Goal: Task Accomplishment & Management: Manage account settings

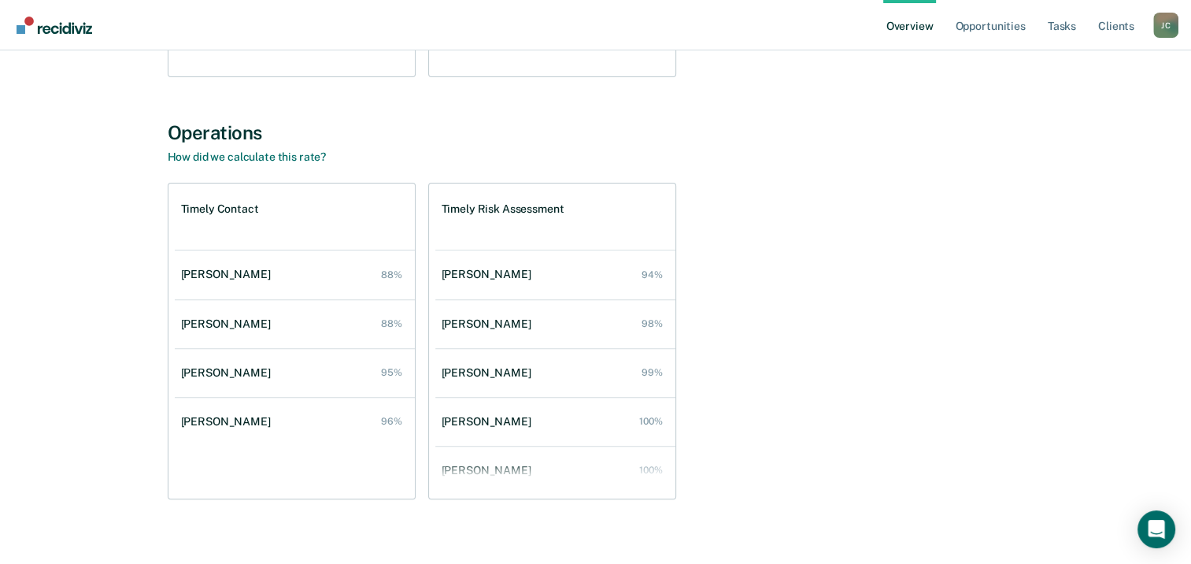
scroll to position [472, 0]
click at [309, 157] on link "How did we calculate this rate?" at bounding box center [247, 156] width 159 height 13
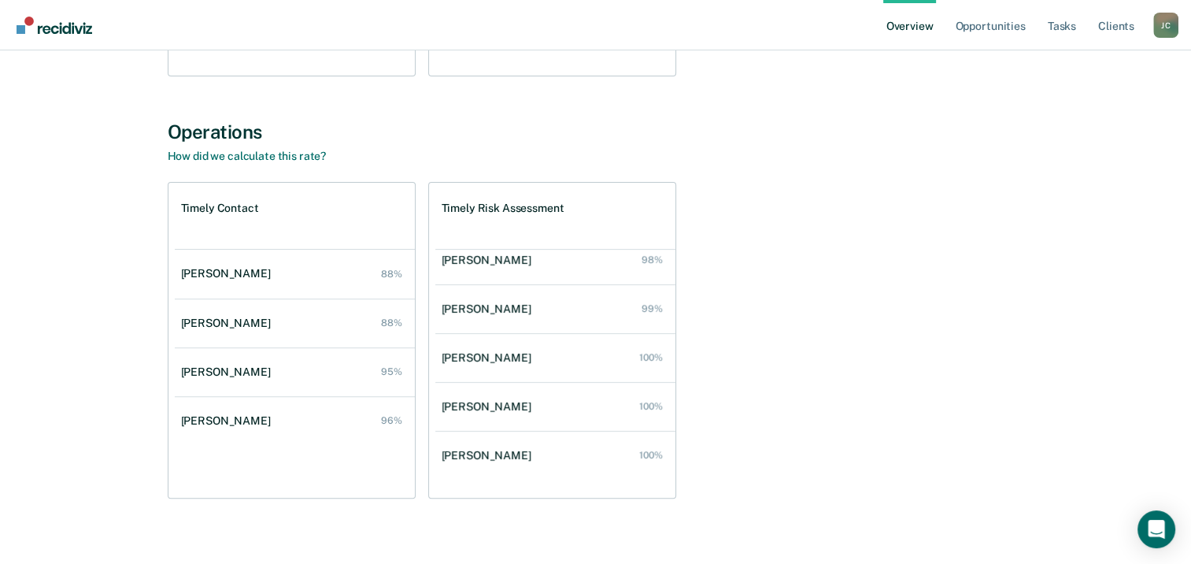
scroll to position [488, 0]
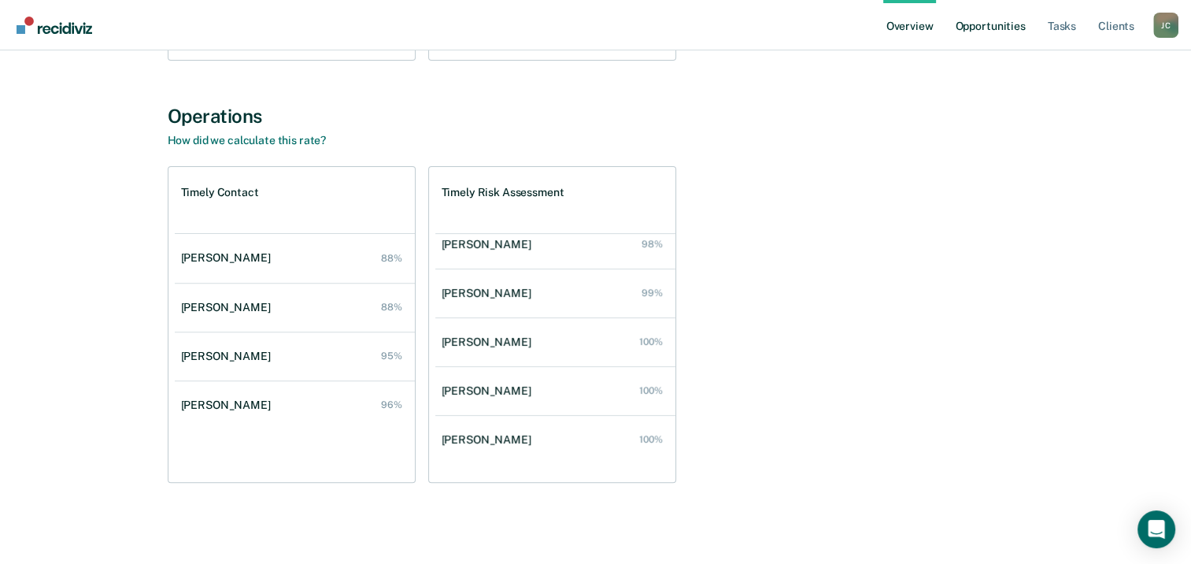
click at [974, 31] on link "Opportunities" at bounding box center [990, 25] width 76 height 50
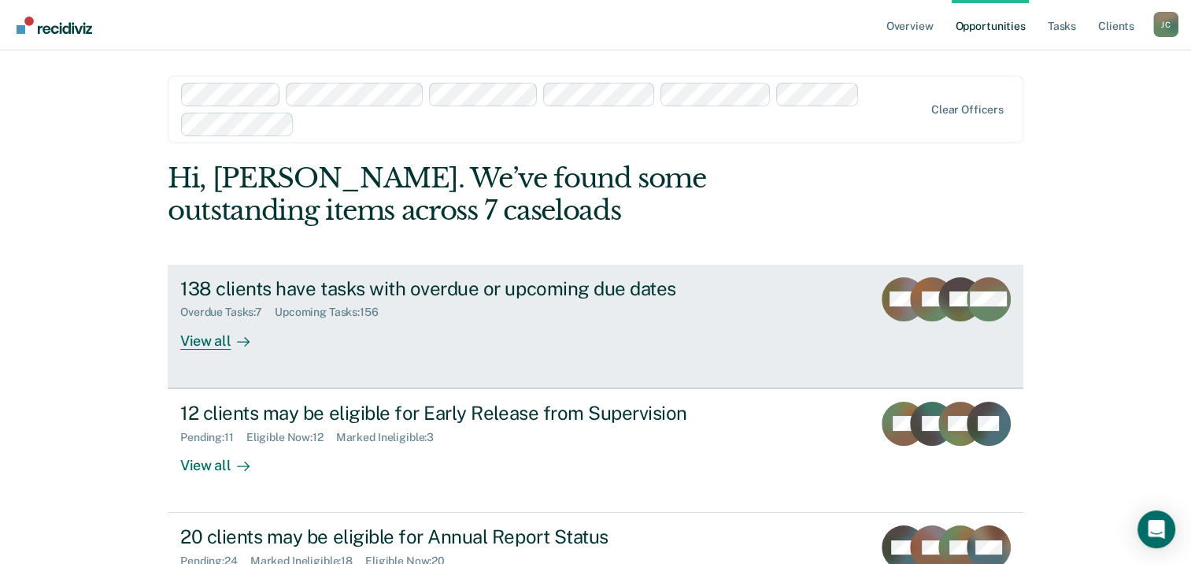
click at [219, 344] on div "View all" at bounding box center [224, 334] width 88 height 31
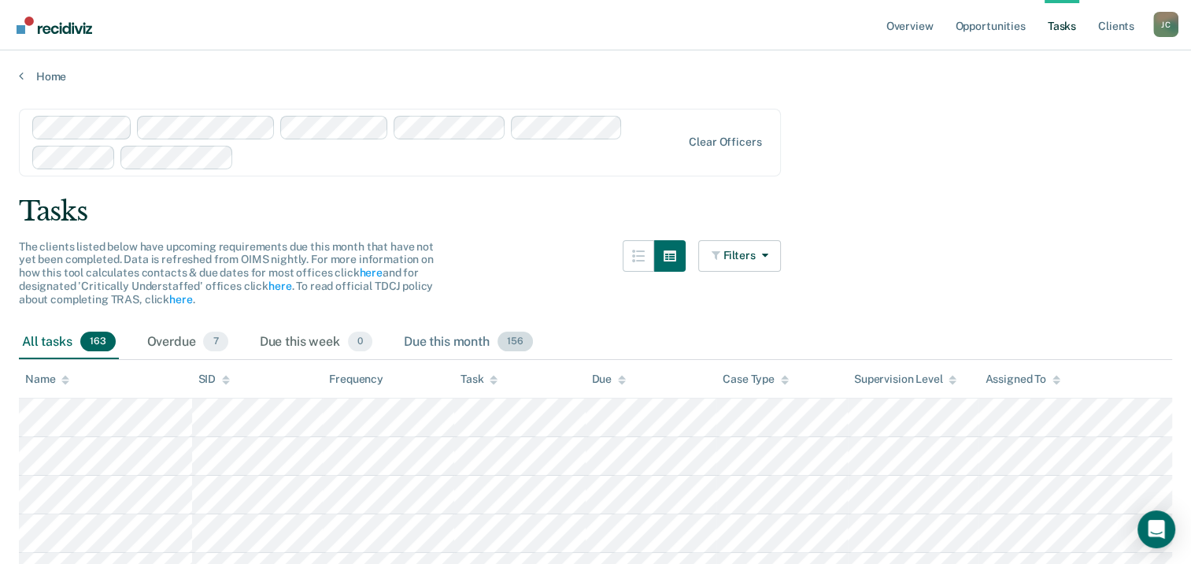
scroll to position [79, 0]
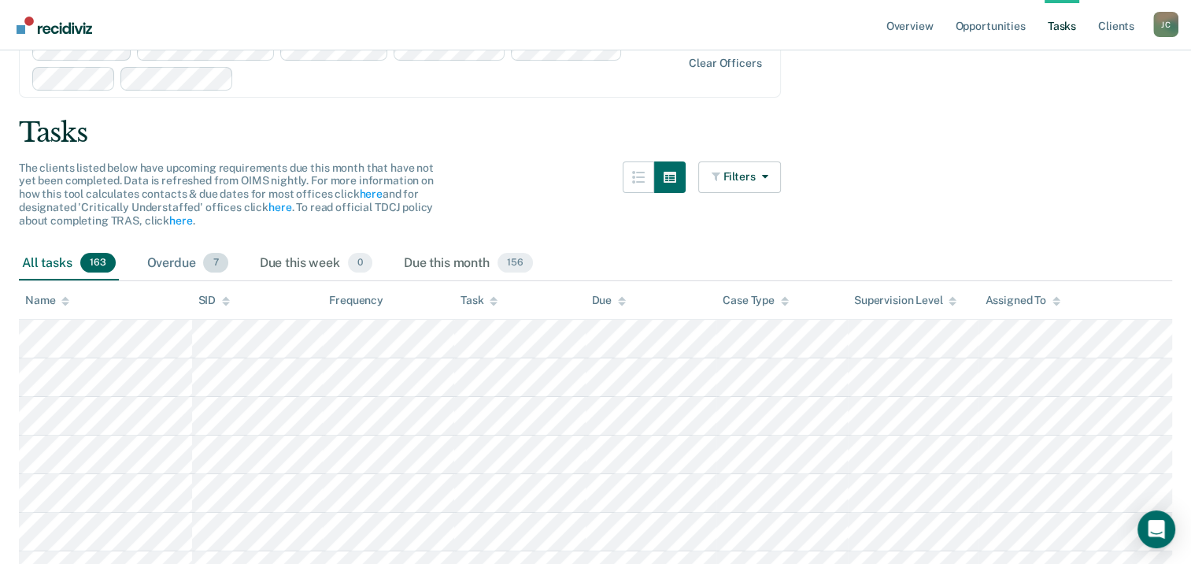
click at [183, 265] on div "Overdue 7" at bounding box center [187, 263] width 87 height 35
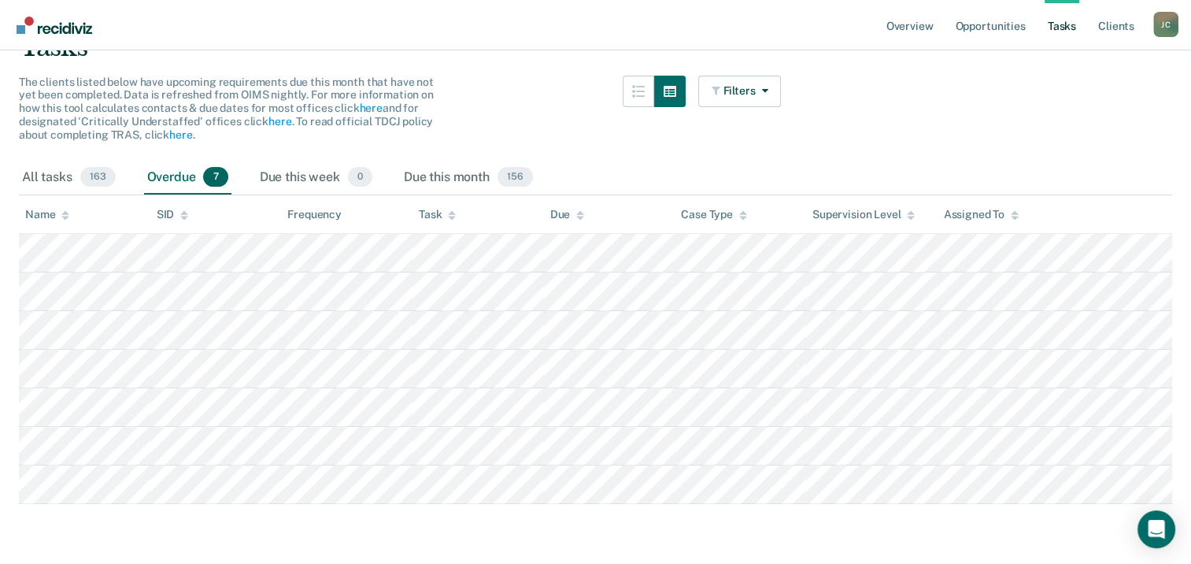
scroll to position [166, 0]
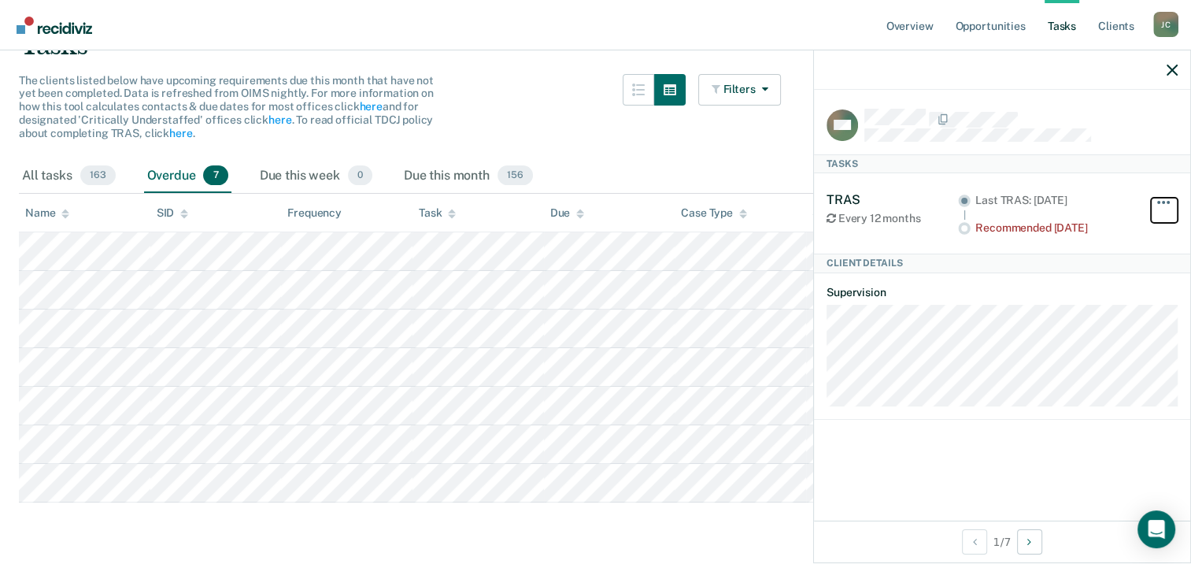
click at [1168, 202] on button "button" at bounding box center [1164, 210] width 27 height 25
click at [1159, 535] on icon "Open Intercom Messenger" at bounding box center [1157, 529] width 20 height 20
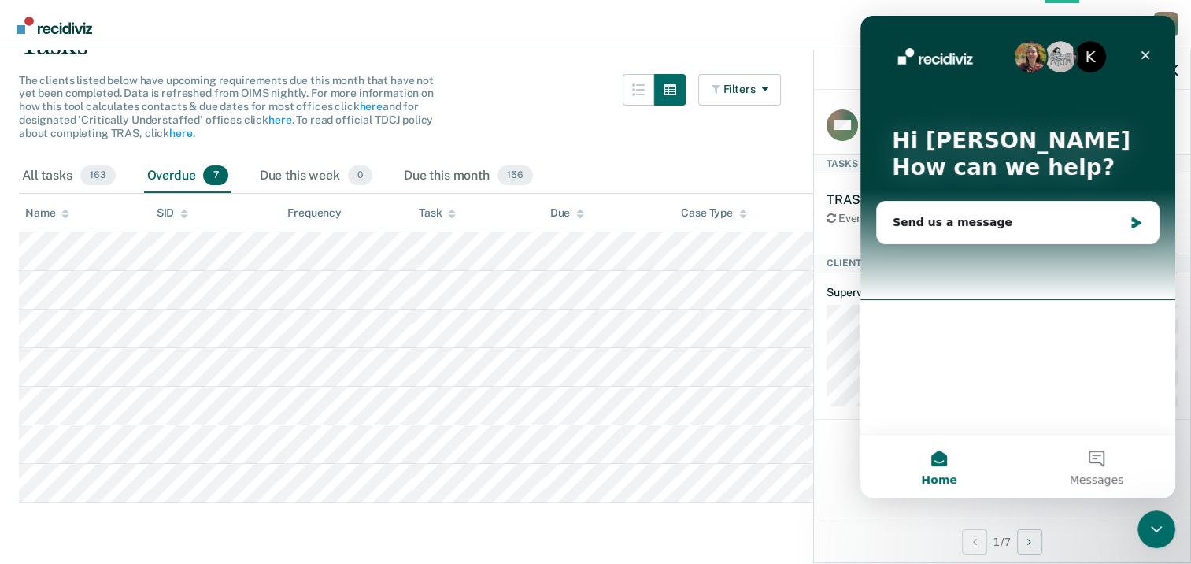
scroll to position [0, 0]
click at [1034, 230] on div "Send us a message" at bounding box center [1008, 222] width 231 height 17
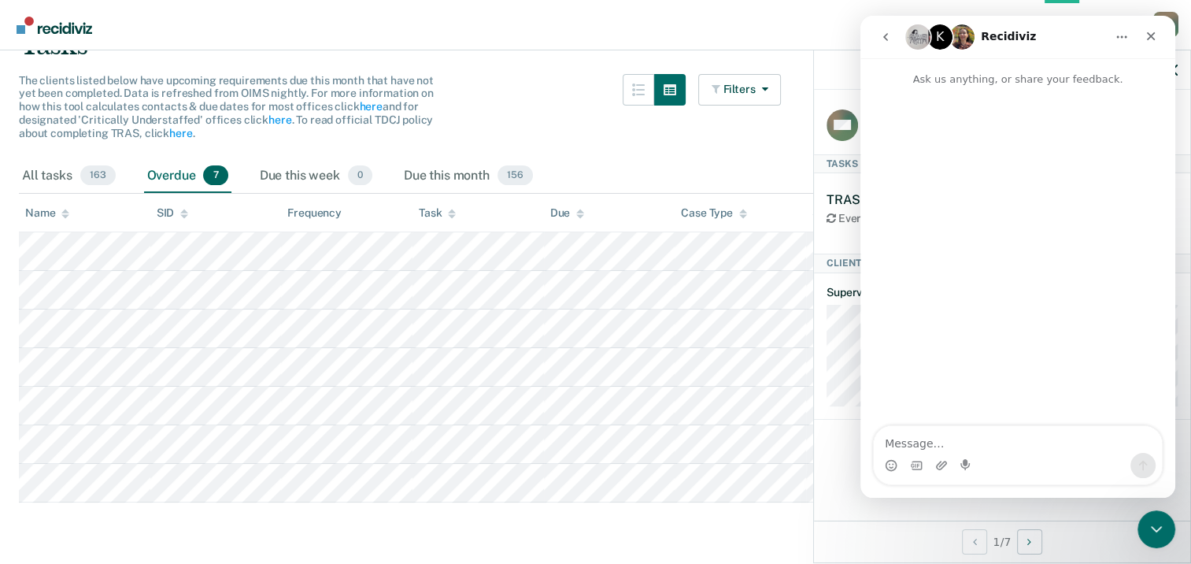
click at [1046, 449] on textarea "Message…" at bounding box center [1018, 439] width 288 height 27
click at [1154, 42] on icon "Close" at bounding box center [1151, 36] width 13 height 13
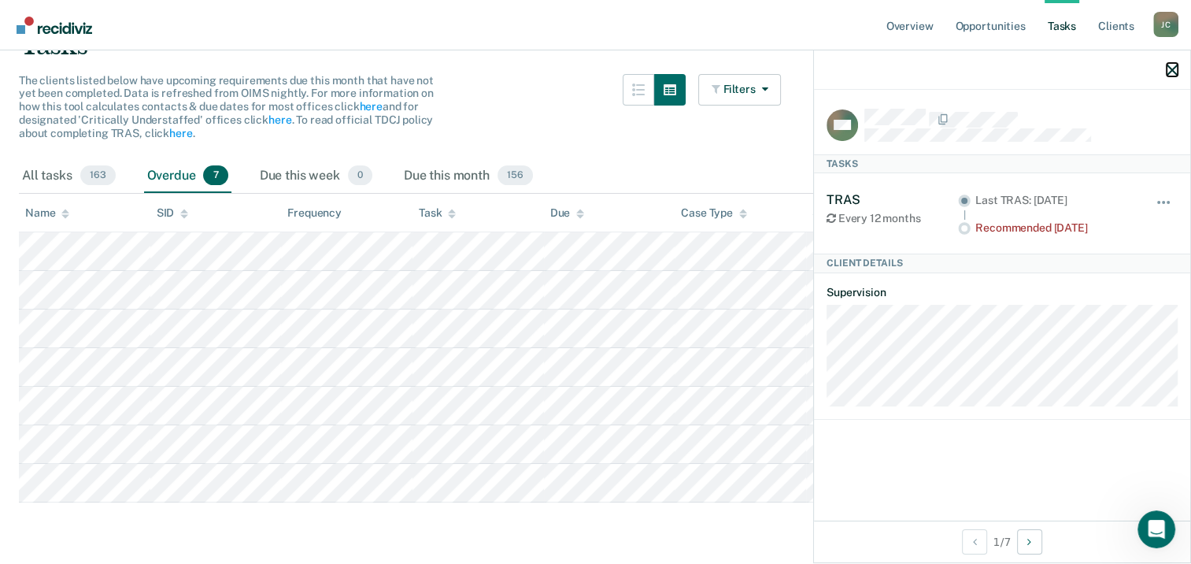
click at [1176, 72] on icon "button" at bounding box center [1172, 70] width 11 height 11
